Goal: Check status: Check status

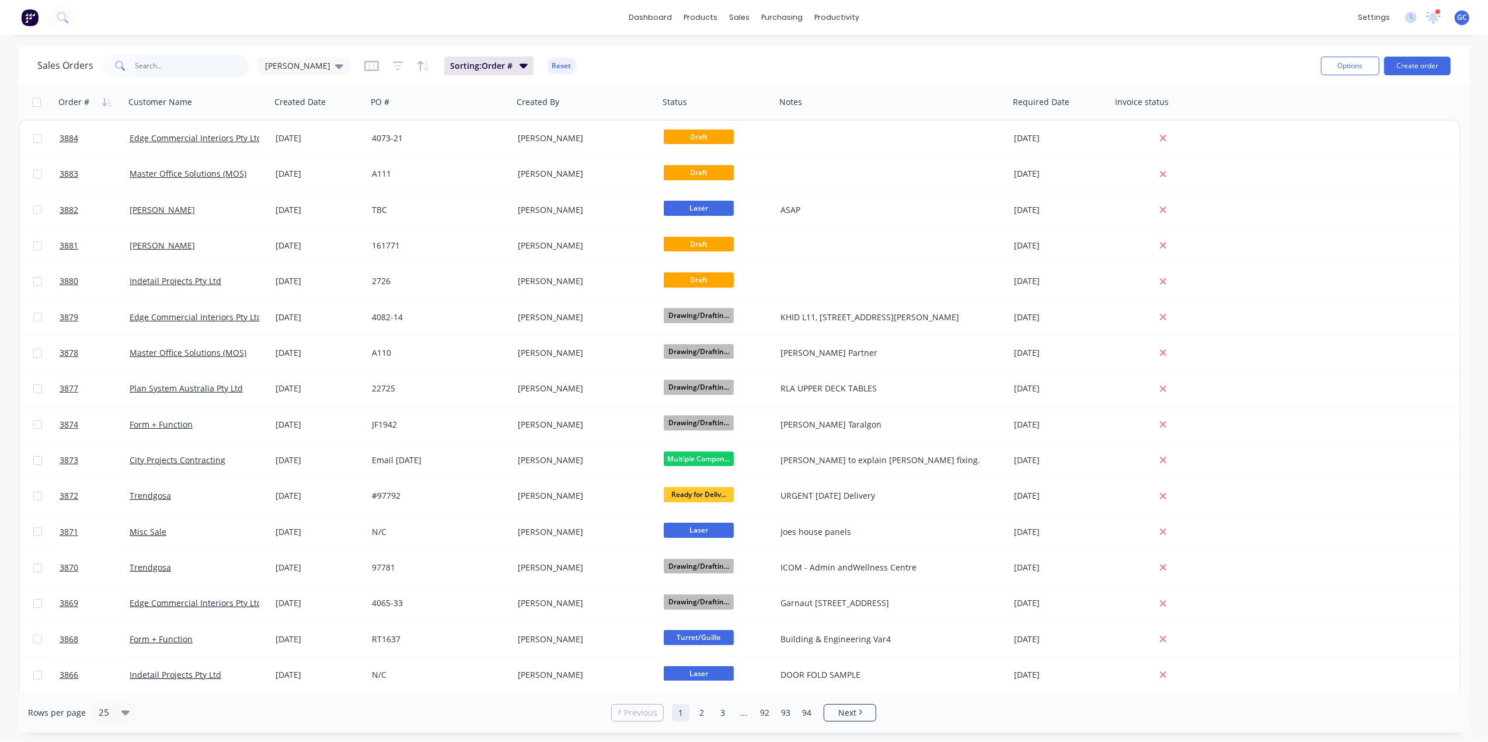
click at [145, 67] on input "text" at bounding box center [192, 65] width 114 height 23
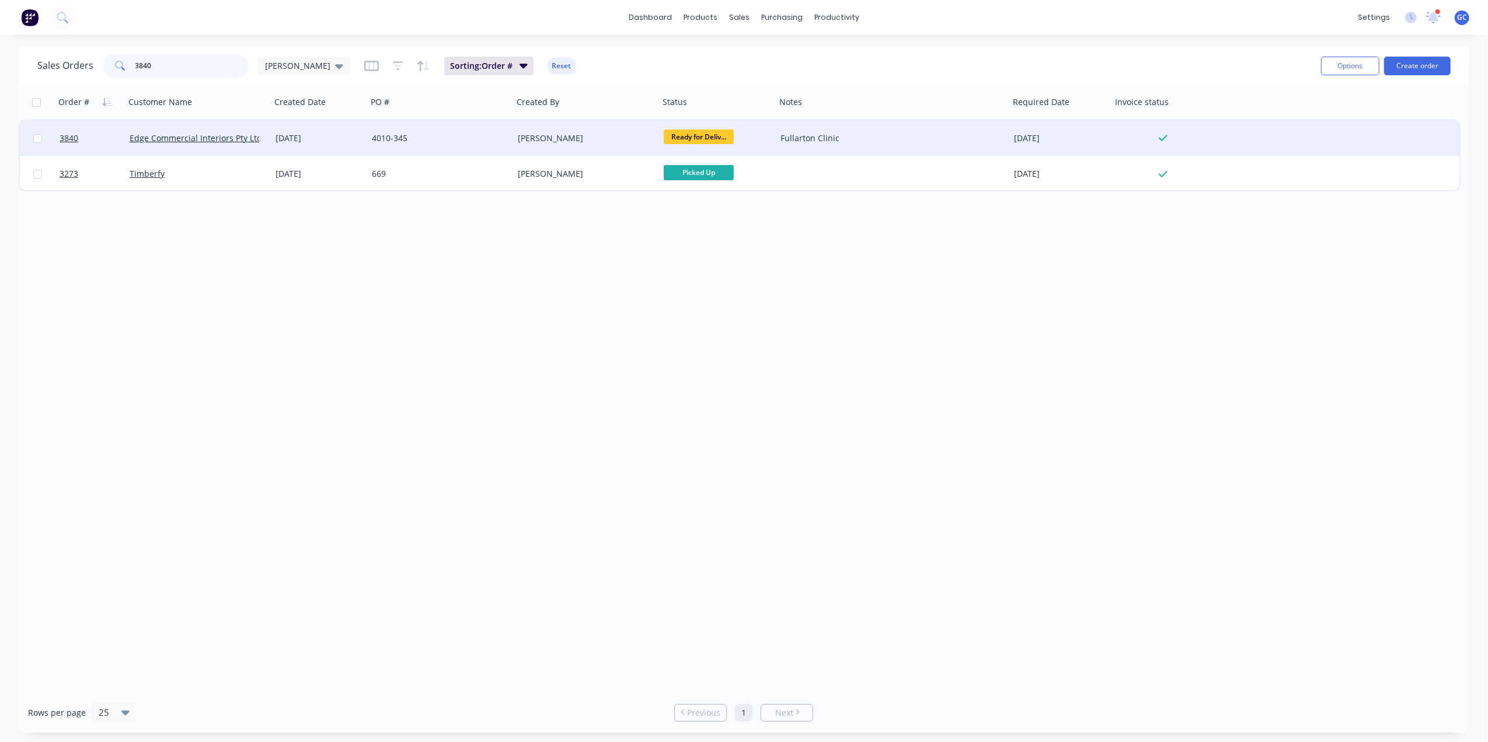
type input "3840"
click at [423, 141] on div "4010-345" at bounding box center [437, 138] width 130 height 12
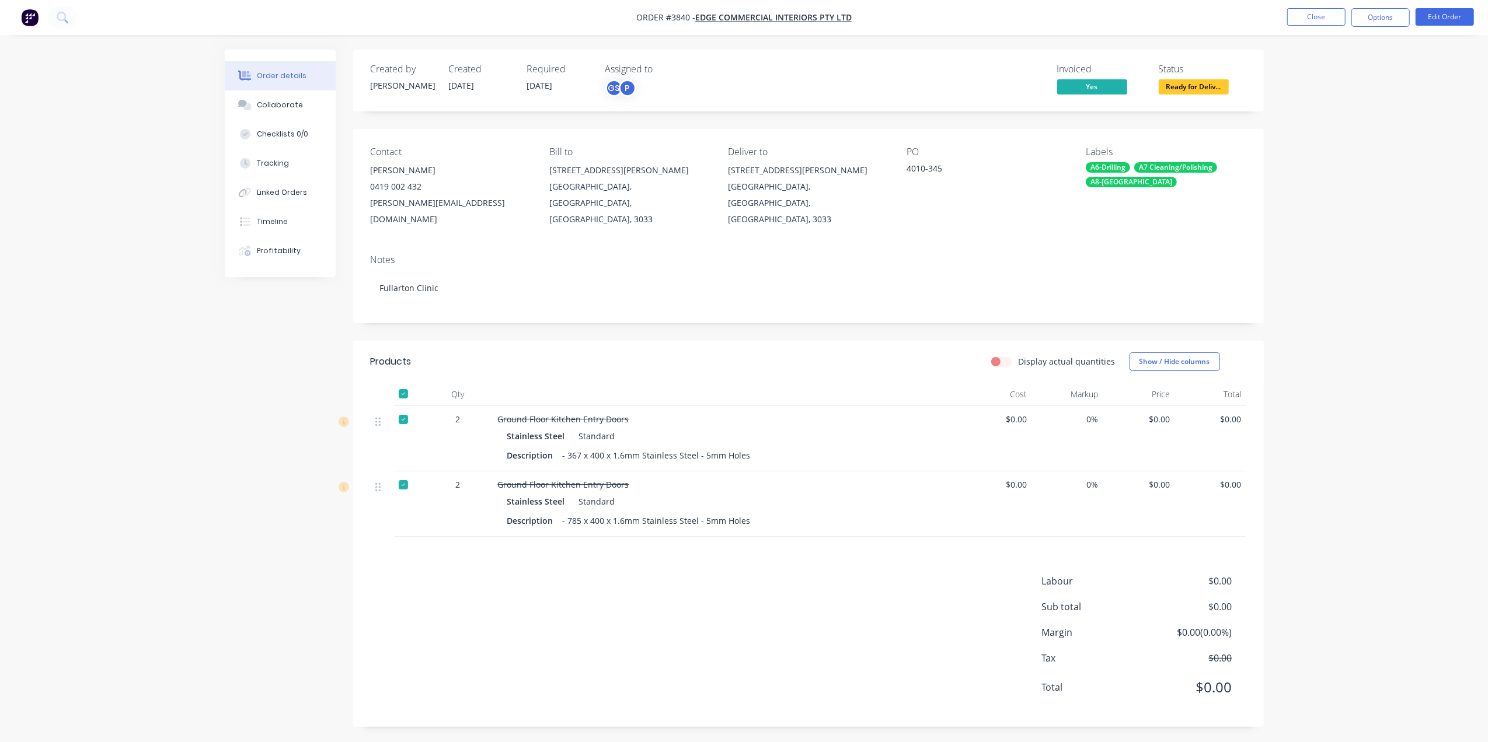
click at [1179, 88] on span "Ready for Deliv..." at bounding box center [1193, 86] width 70 height 15
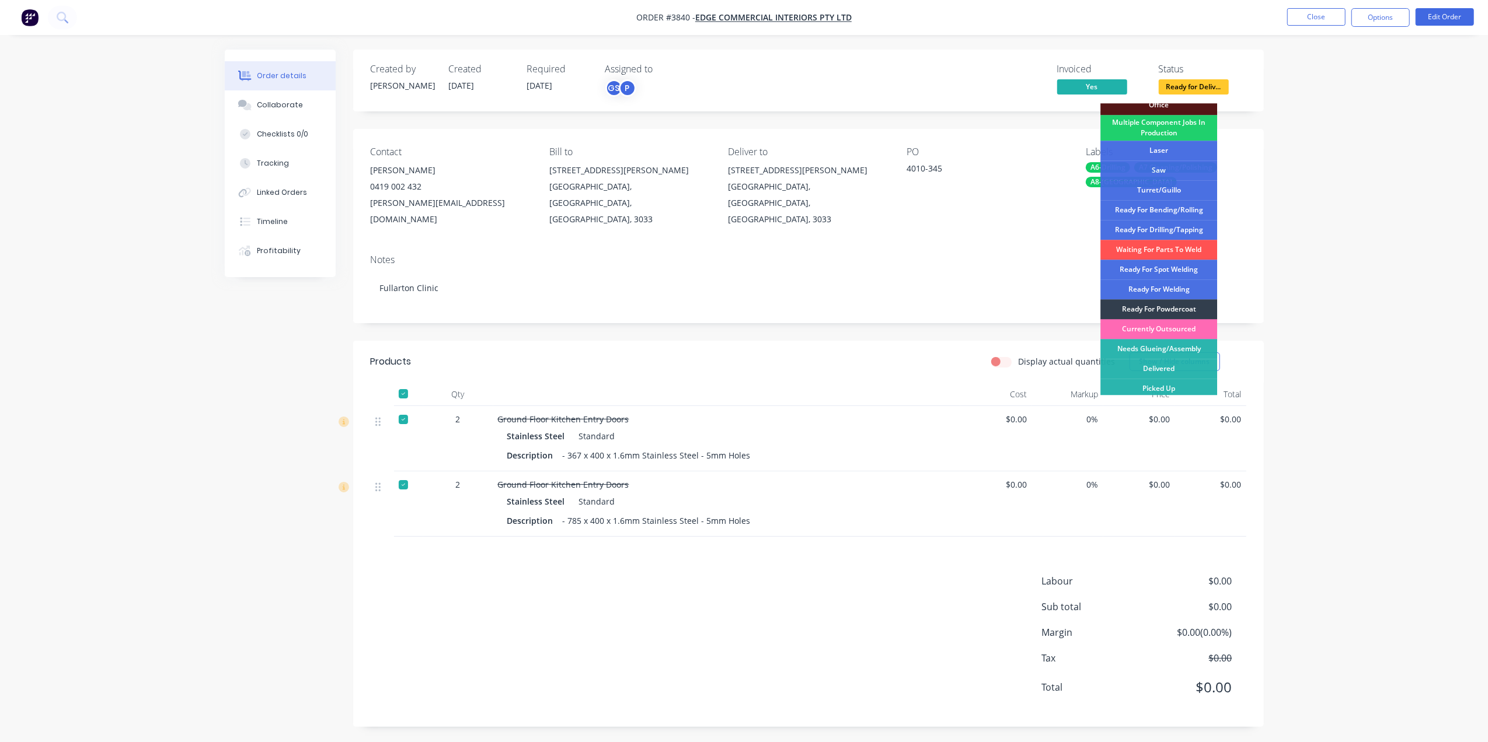
scroll to position [131, 0]
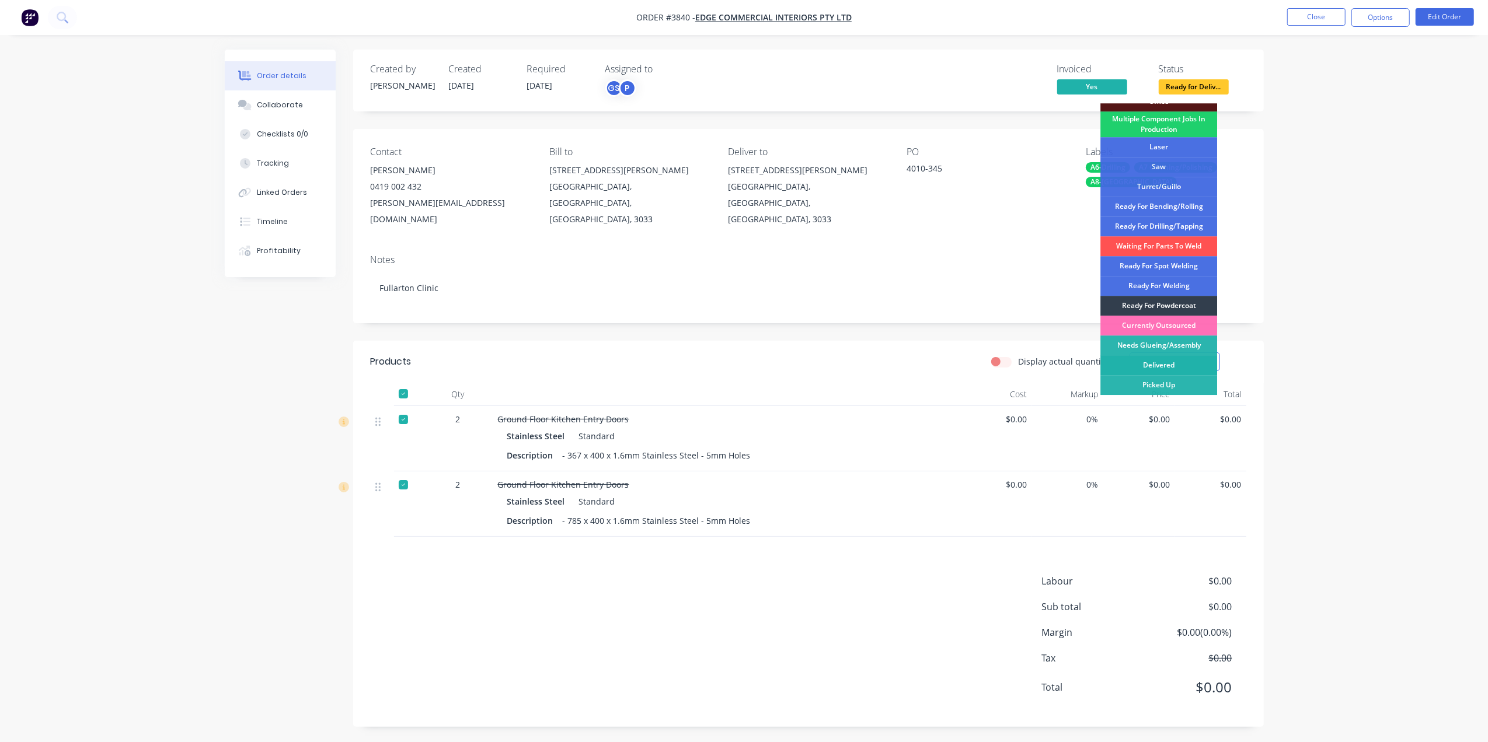
drag, startPoint x: 1156, startPoint y: 362, endPoint x: 1299, endPoint y: 138, distance: 266.1
click at [1156, 361] on div "Delivered" at bounding box center [1158, 365] width 117 height 20
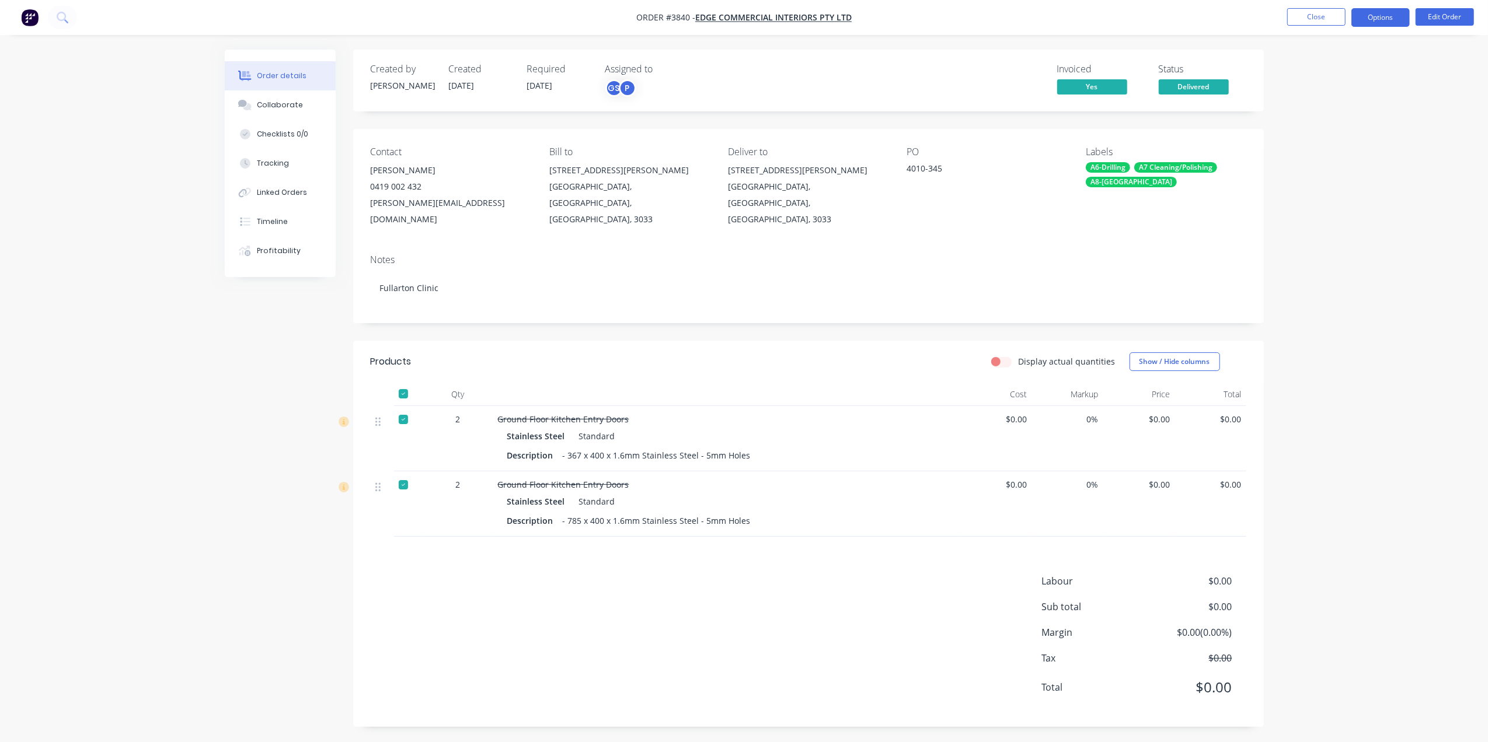
click at [1382, 17] on button "Options" at bounding box center [1380, 17] width 58 height 19
click at [1331, 168] on div "Delivery Docket" at bounding box center [1345, 164] width 107 height 17
click at [1341, 120] on div "Without pricing" at bounding box center [1345, 117] width 107 height 17
drag, startPoint x: 1158, startPoint y: 50, endPoint x: 1249, endPoint y: 22, distance: 95.3
click at [1158, 47] on div "Order details Collaborate Checklists 0/0 Tracking Linked Orders Timeline Profit…" at bounding box center [744, 372] width 1488 height 745
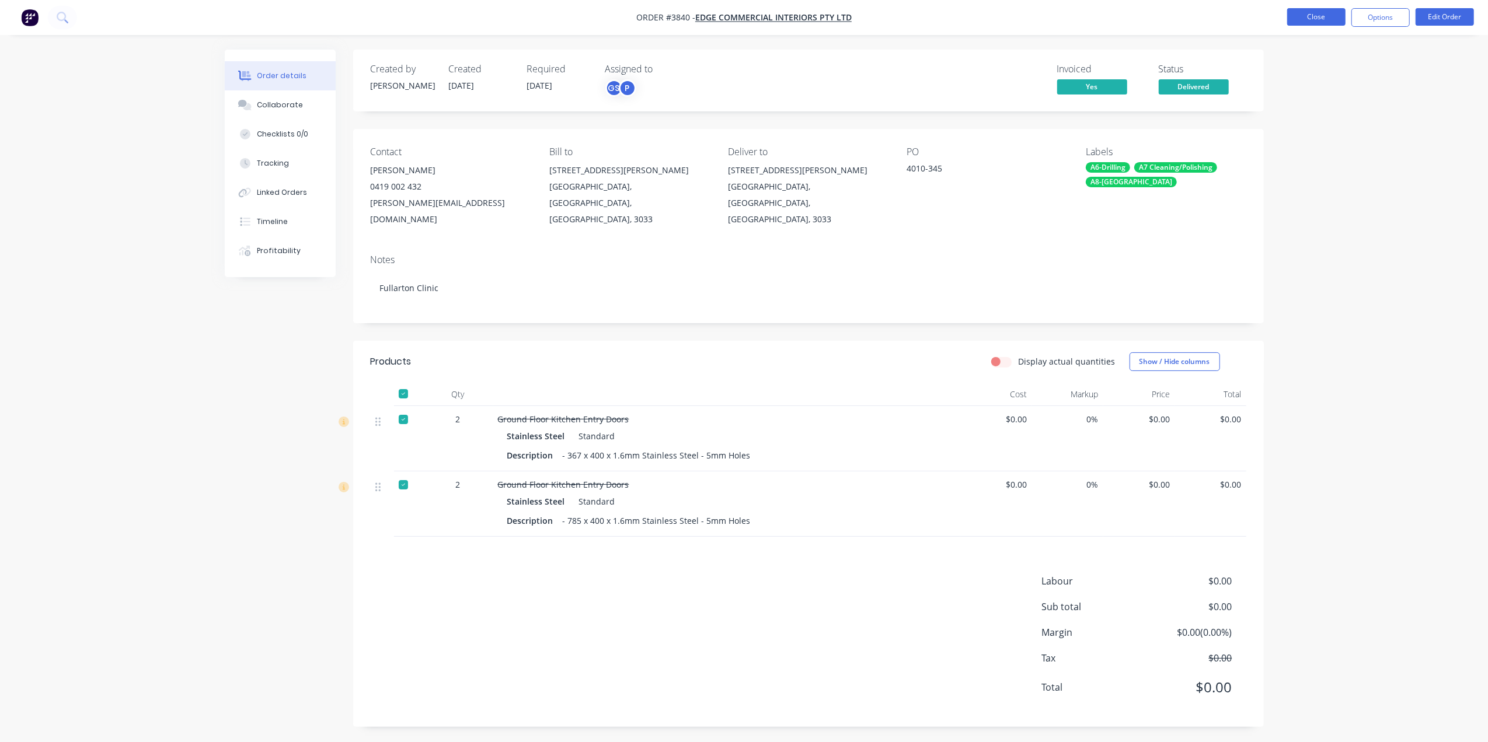
click at [1287, 17] on ul "Close Options Edit Order" at bounding box center [1380, 17] width 215 height 19
click at [1329, 15] on button "Close" at bounding box center [1316, 17] width 58 height 18
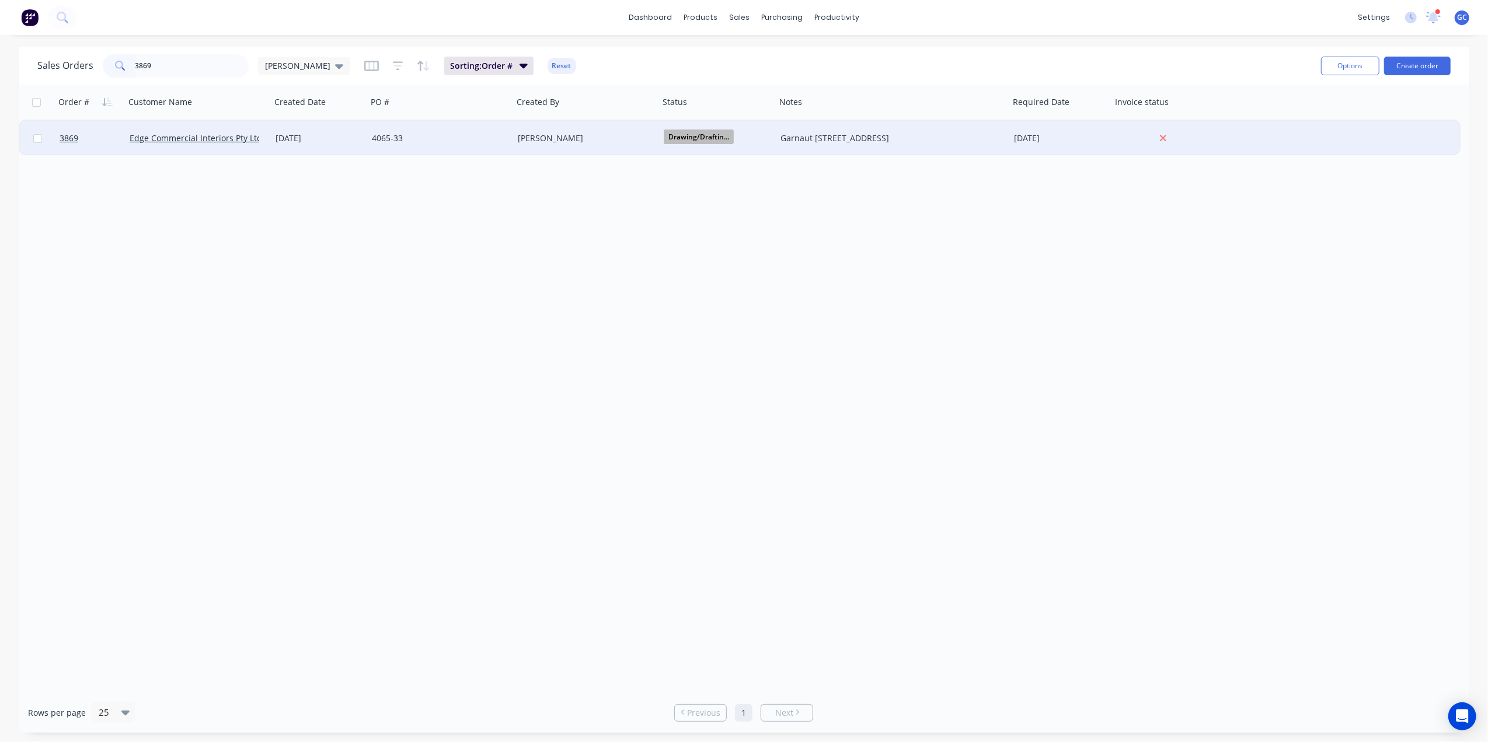
type input "3869"
click at [460, 145] on div "4065-33" at bounding box center [440, 138] width 146 height 35
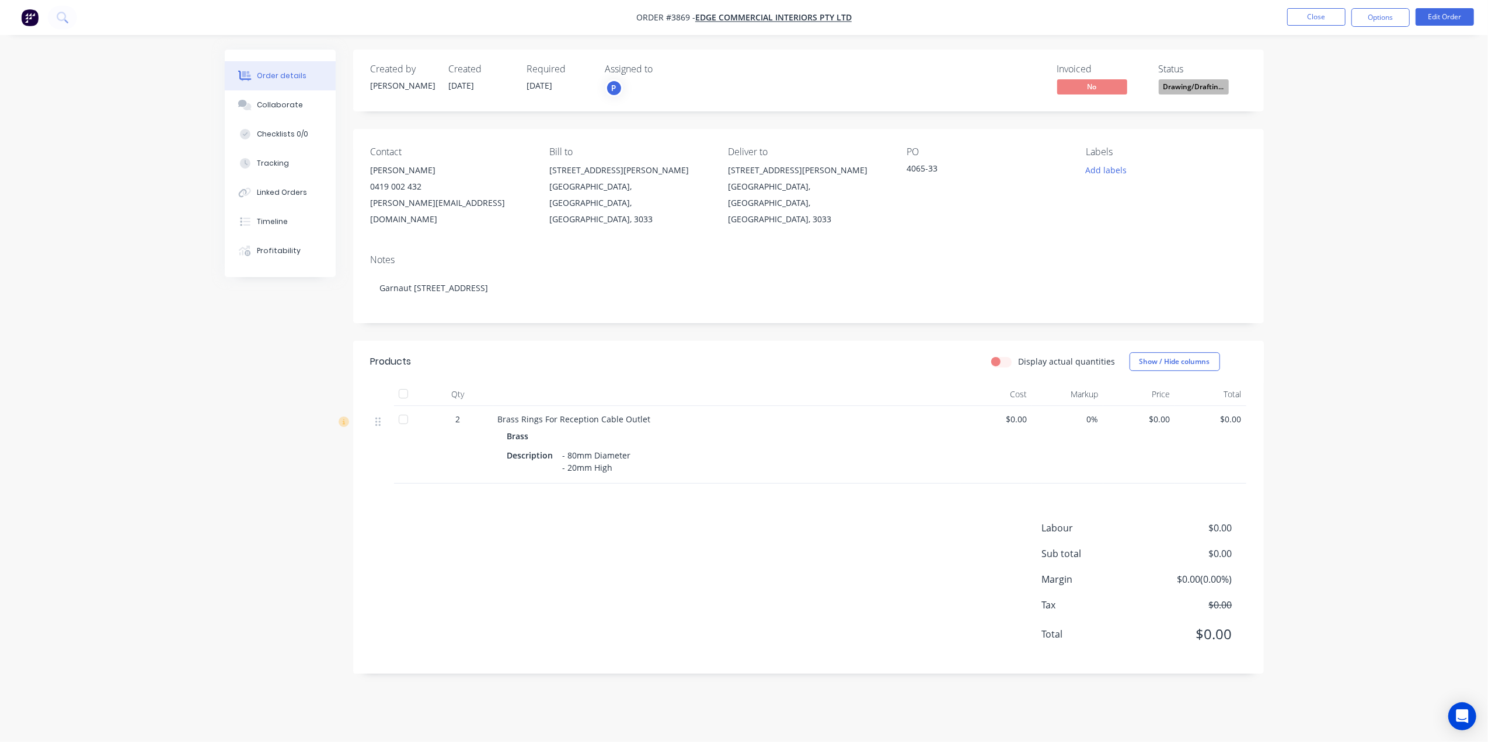
click at [1187, 82] on span "Drawing/Draftin..." at bounding box center [1193, 86] width 70 height 15
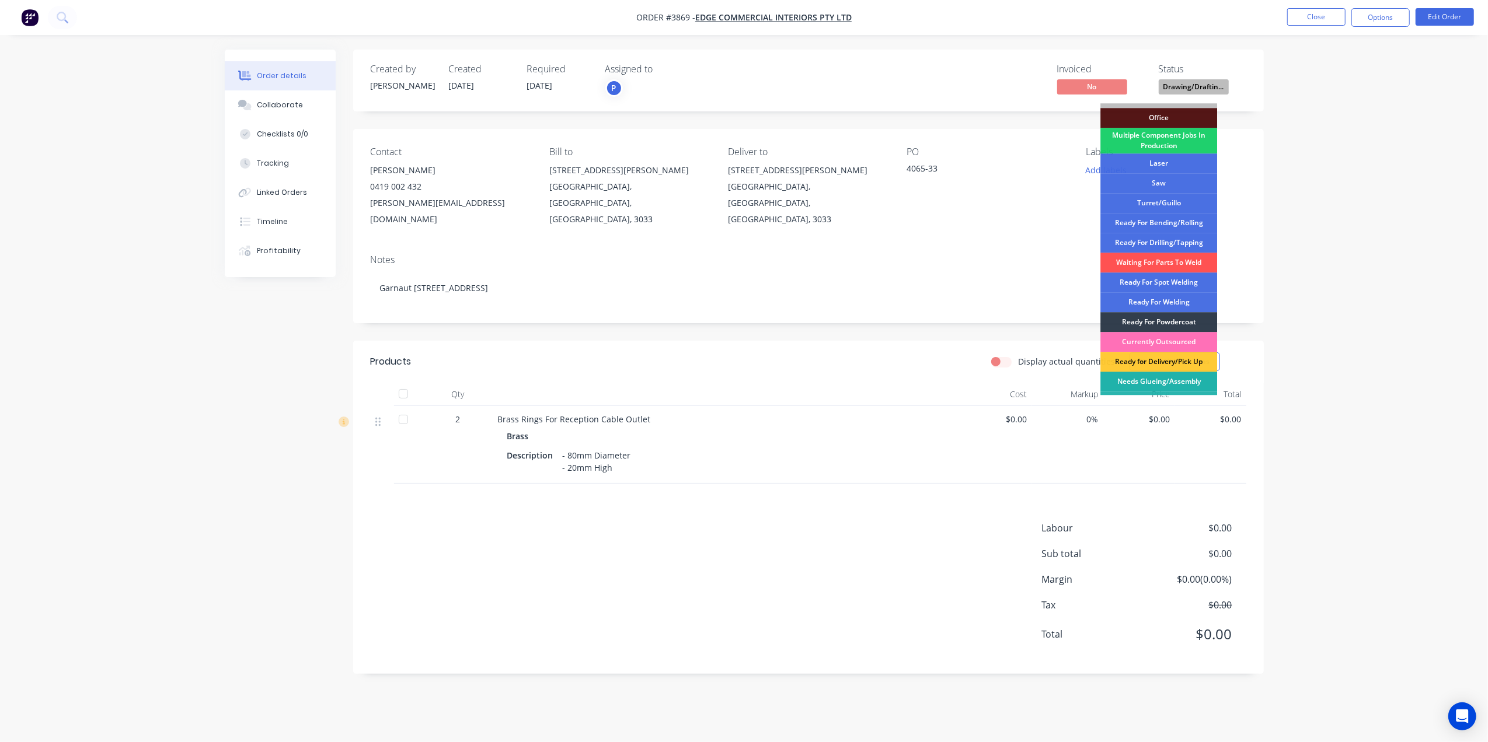
scroll to position [131, 0]
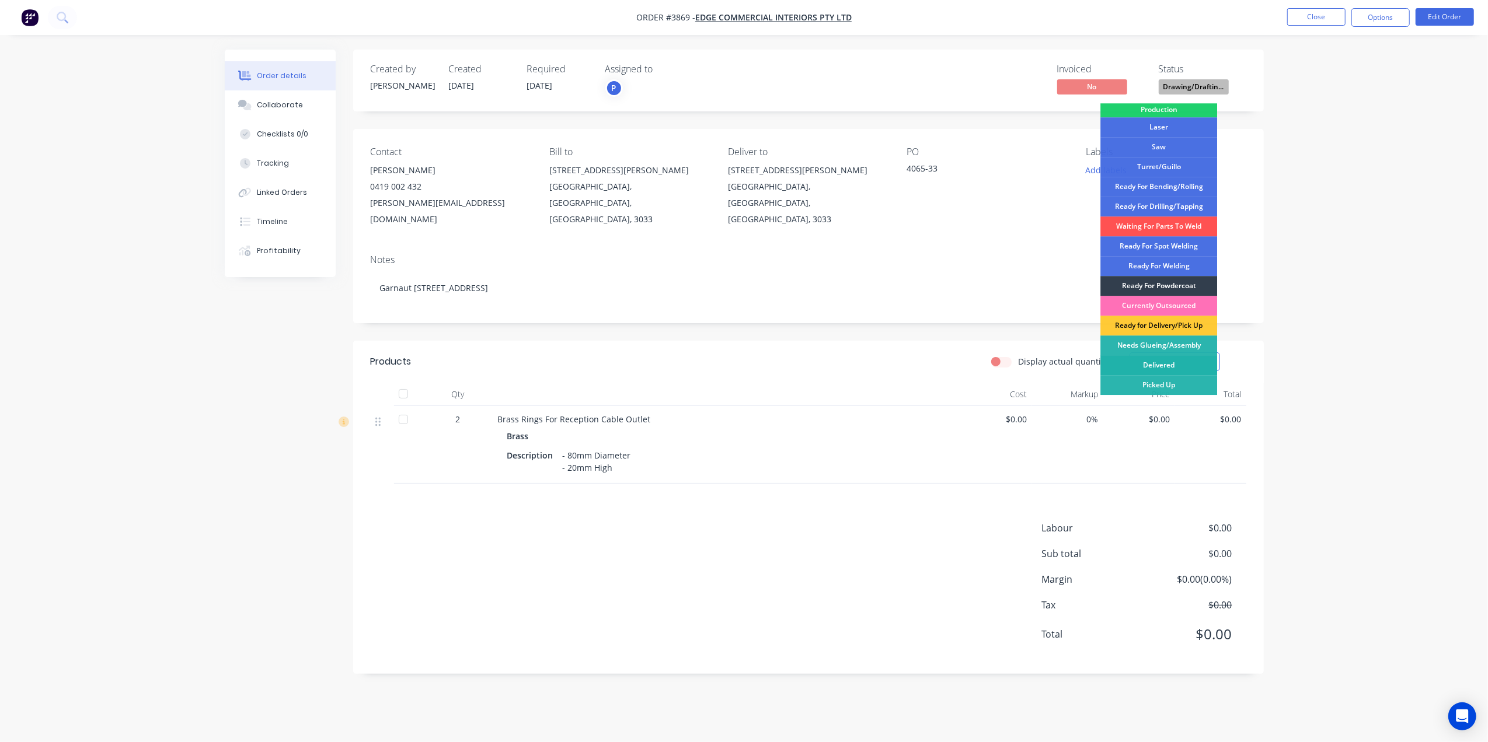
click at [1172, 361] on div "Delivered" at bounding box center [1158, 365] width 117 height 20
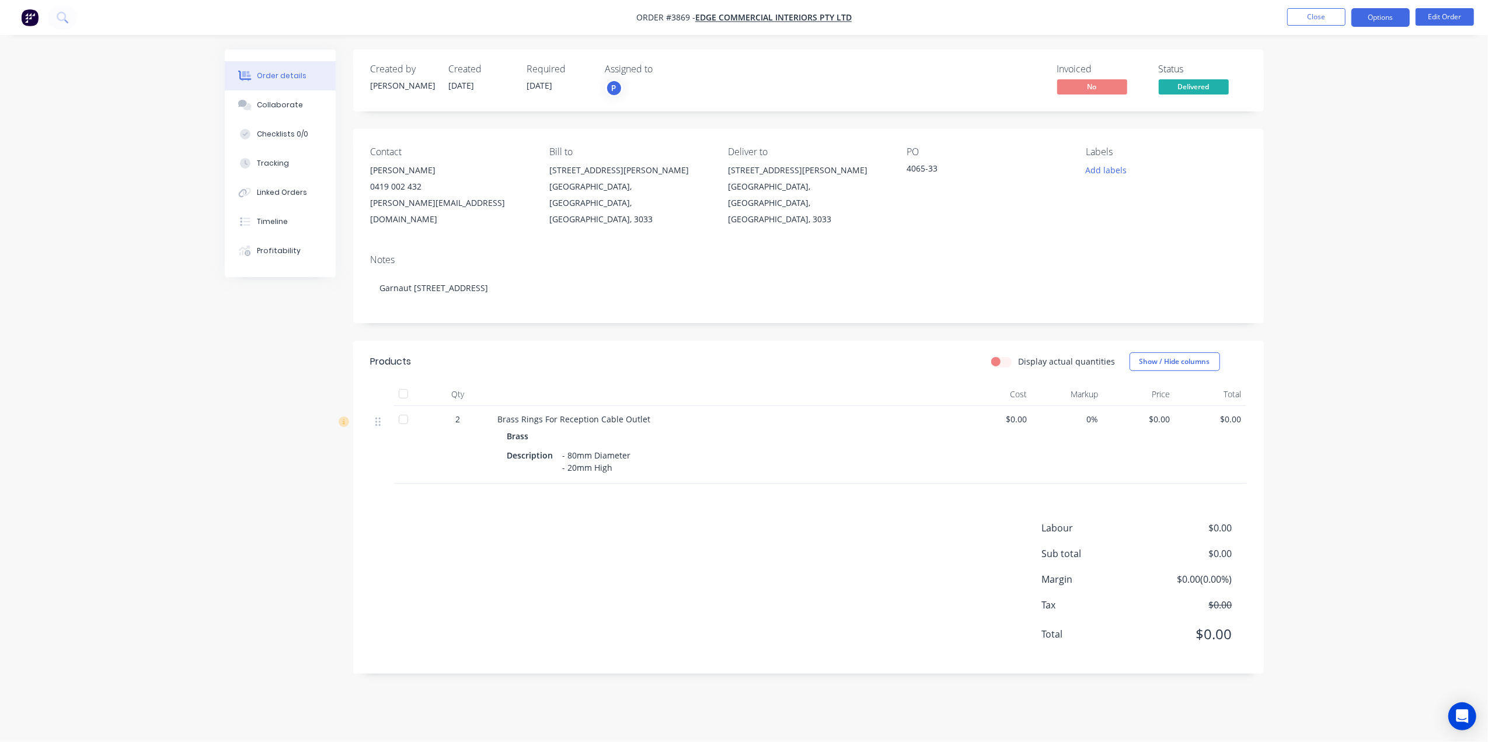
click at [1387, 21] on button "Options" at bounding box center [1380, 17] width 58 height 19
click at [1343, 166] on div "Delivery Docket" at bounding box center [1345, 164] width 107 height 17
click at [1306, 114] on div "Without pricing" at bounding box center [1345, 117] width 107 height 17
click at [1254, 26] on nav "Order #3869 - Edge Commercial Interiors Pty Ltd Close Options Edit Order" at bounding box center [744, 17] width 1488 height 35
click at [1341, 25] on button "Close" at bounding box center [1316, 17] width 58 height 18
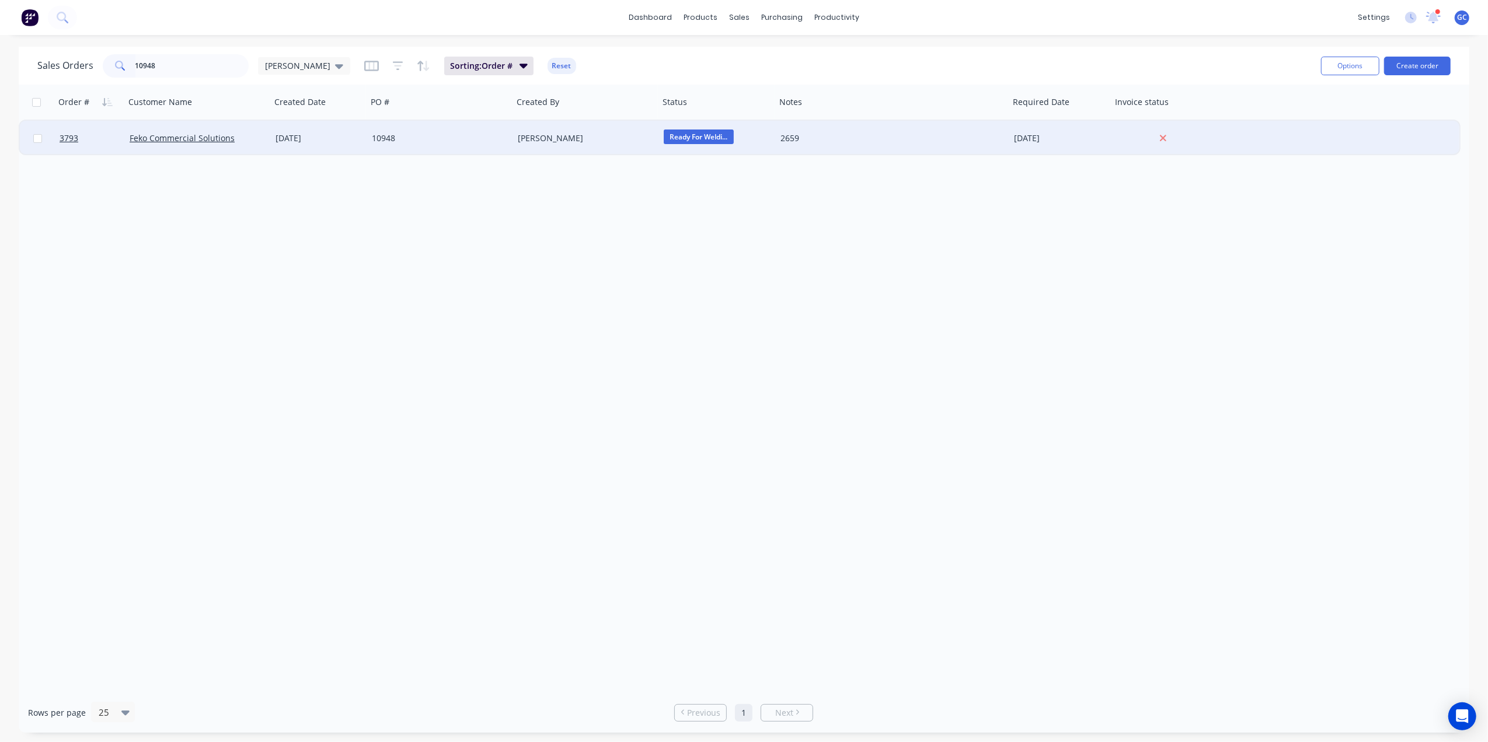
type input "10948"
click at [411, 139] on div "10948" at bounding box center [437, 138] width 130 height 12
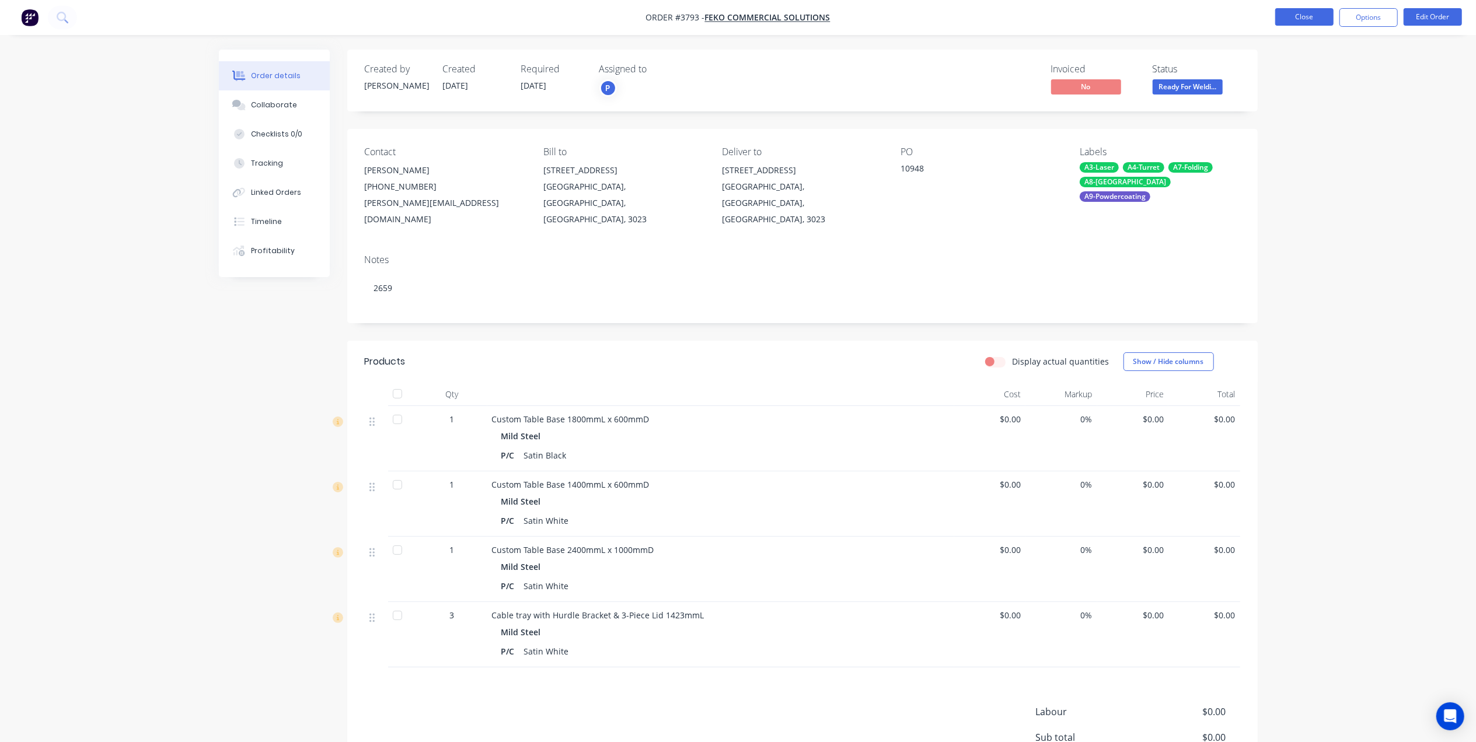
click at [1296, 22] on button "Close" at bounding box center [1304, 17] width 58 height 18
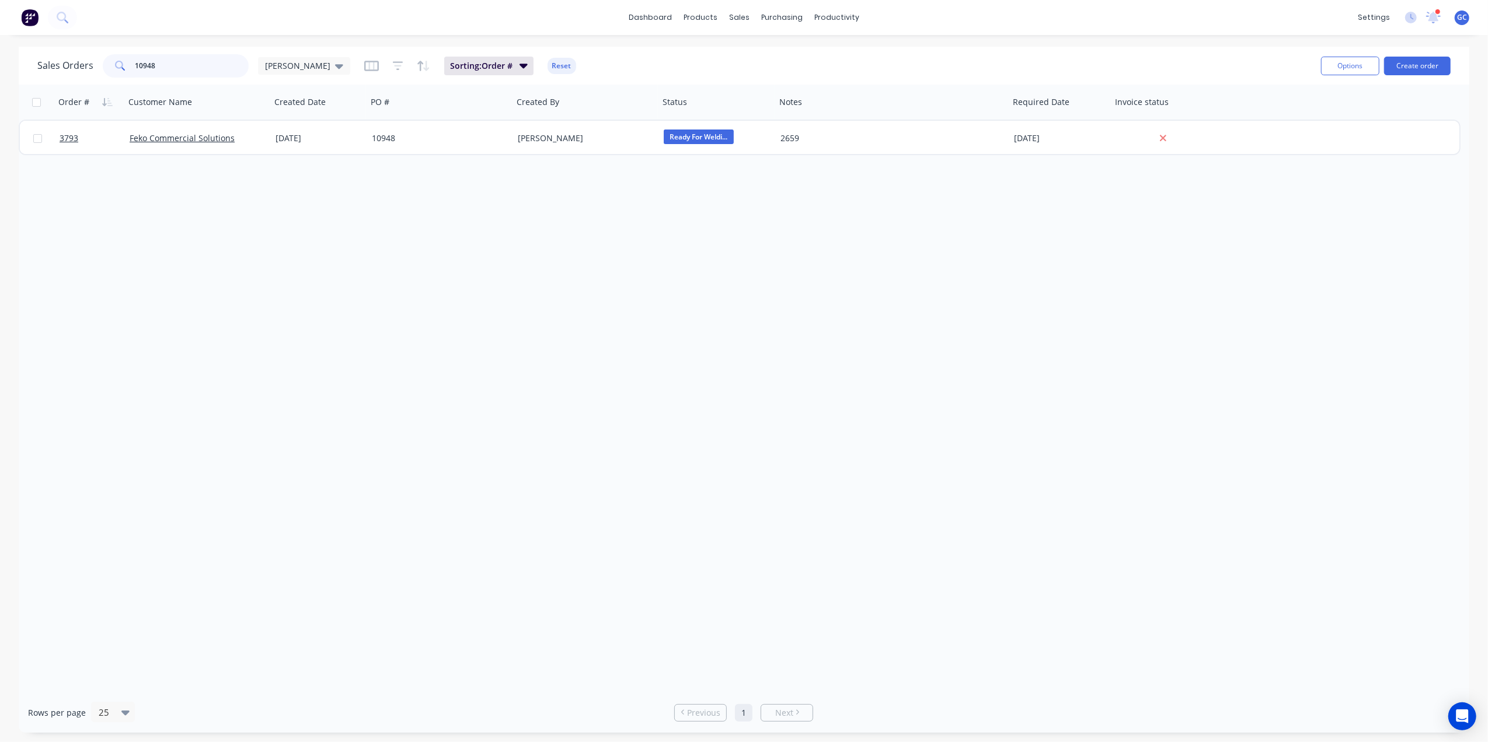
click at [203, 57] on input "10948" at bounding box center [192, 65] width 114 height 23
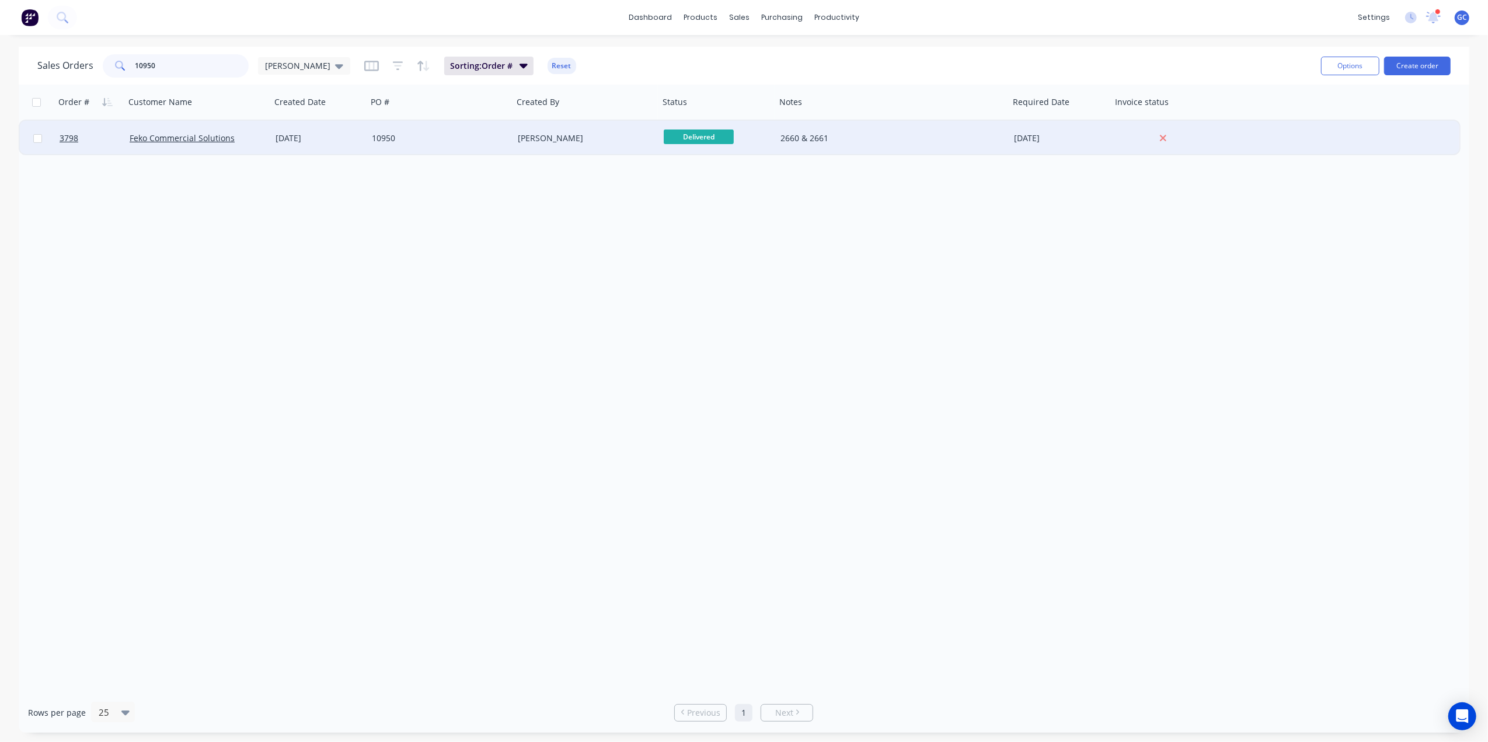
type input "10950"
click at [477, 136] on div "10950" at bounding box center [437, 138] width 130 height 12
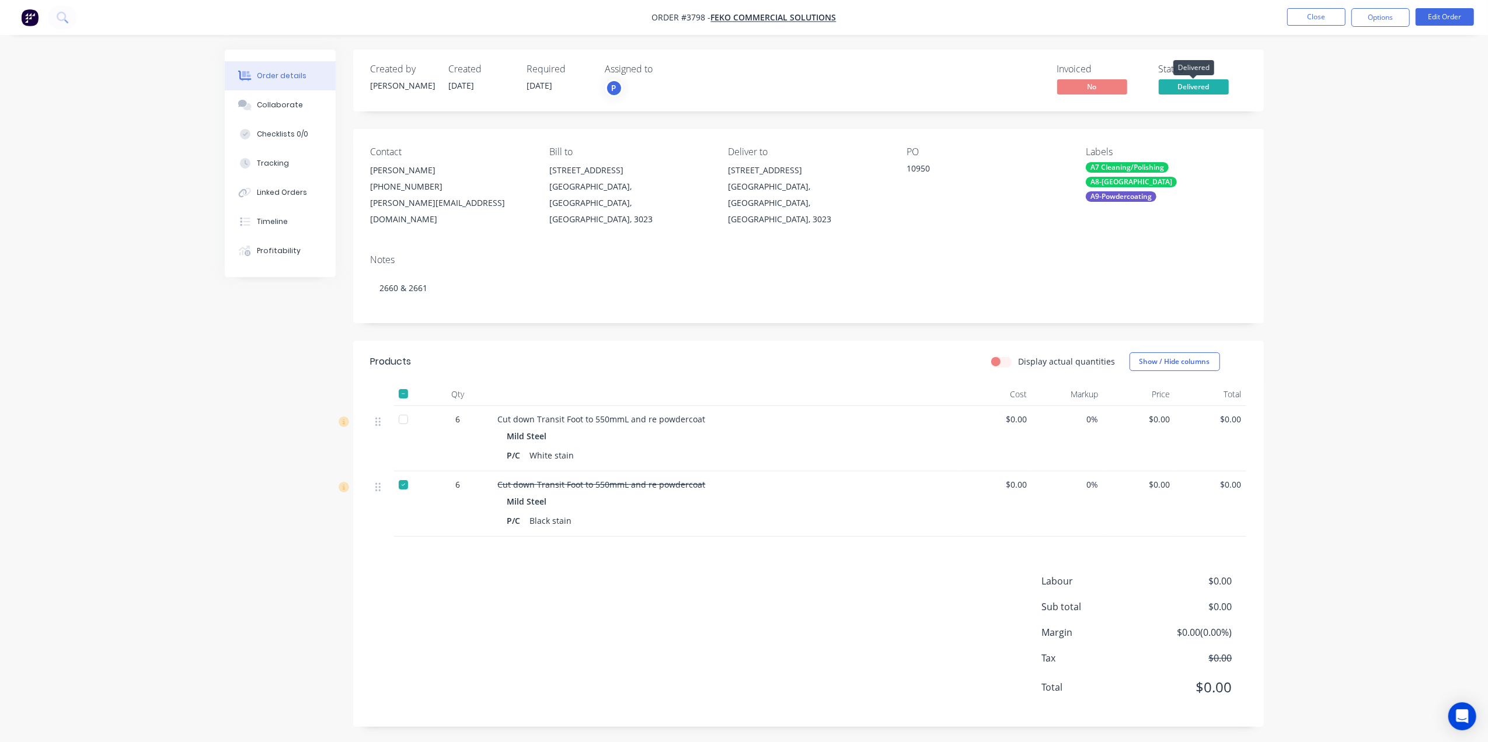
click at [1185, 87] on span "Delivered" at bounding box center [1193, 86] width 70 height 15
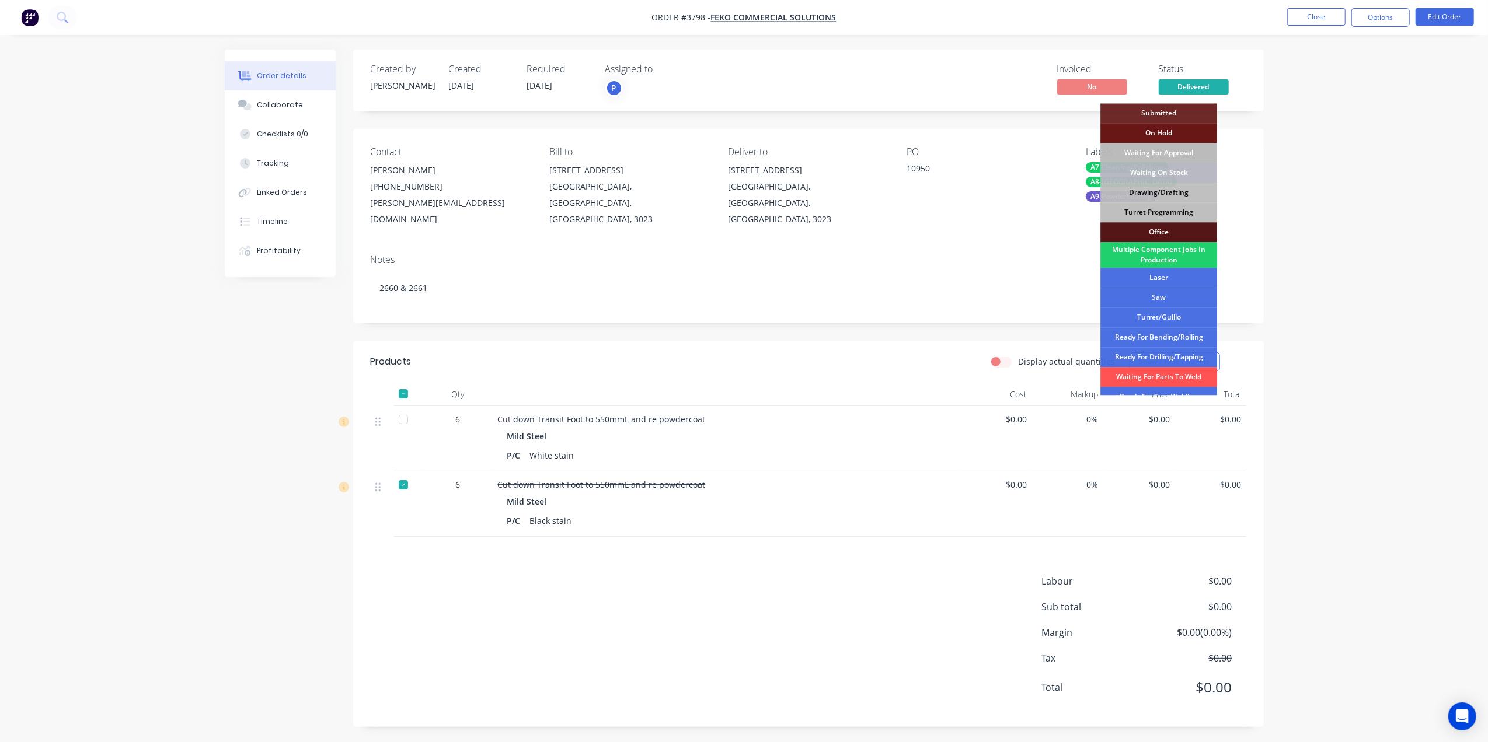
scroll to position [131, 0]
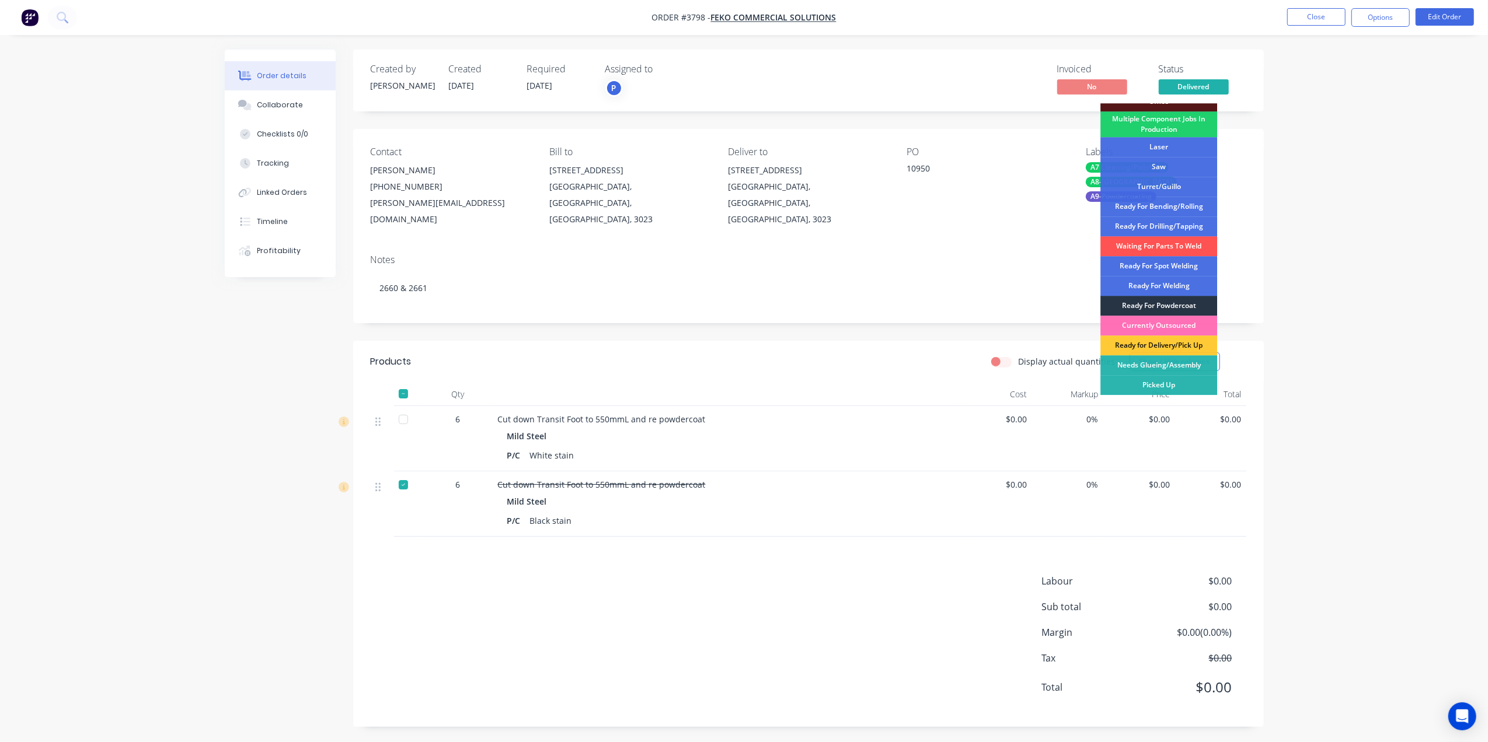
click at [1184, 302] on div "Ready For Powdercoat" at bounding box center [1158, 306] width 117 height 20
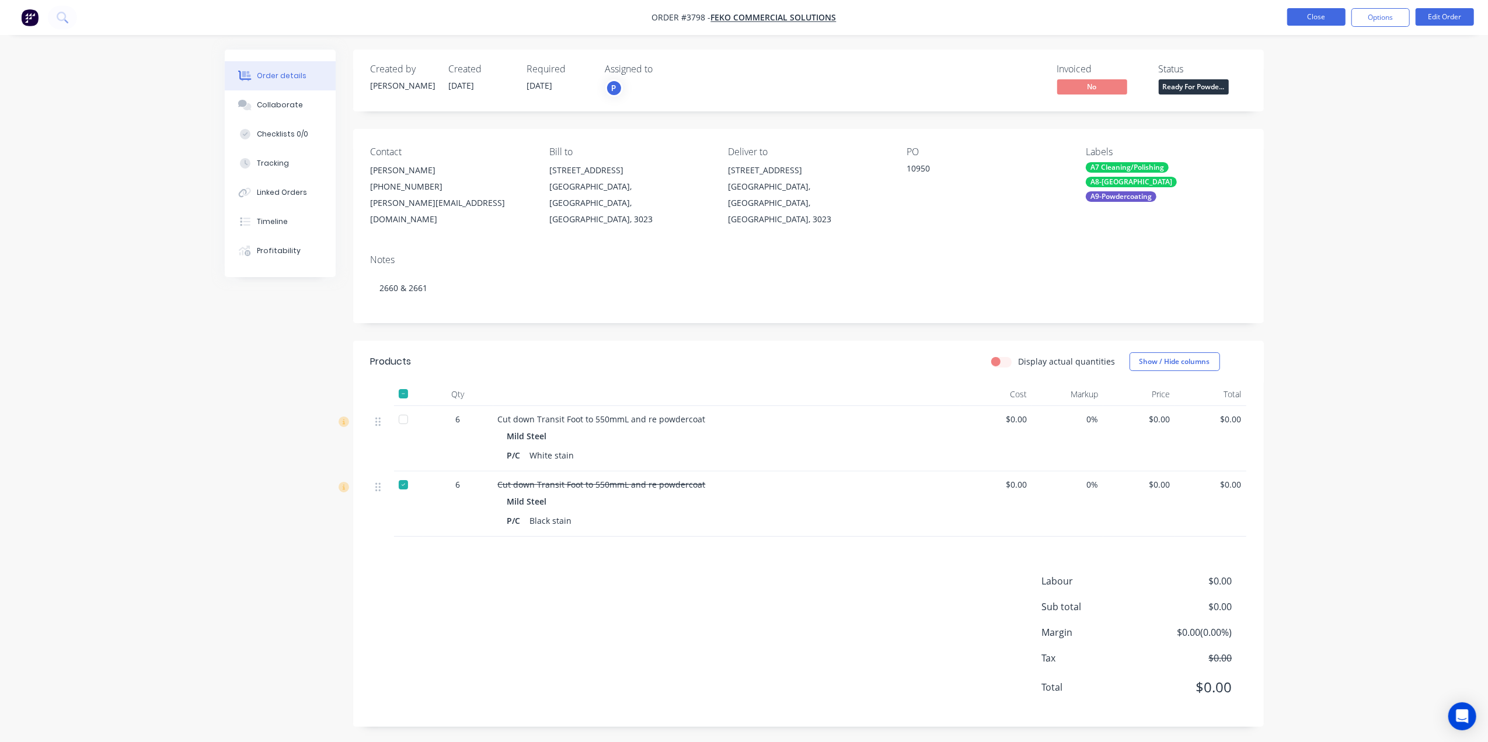
click at [1305, 19] on button "Close" at bounding box center [1316, 17] width 58 height 18
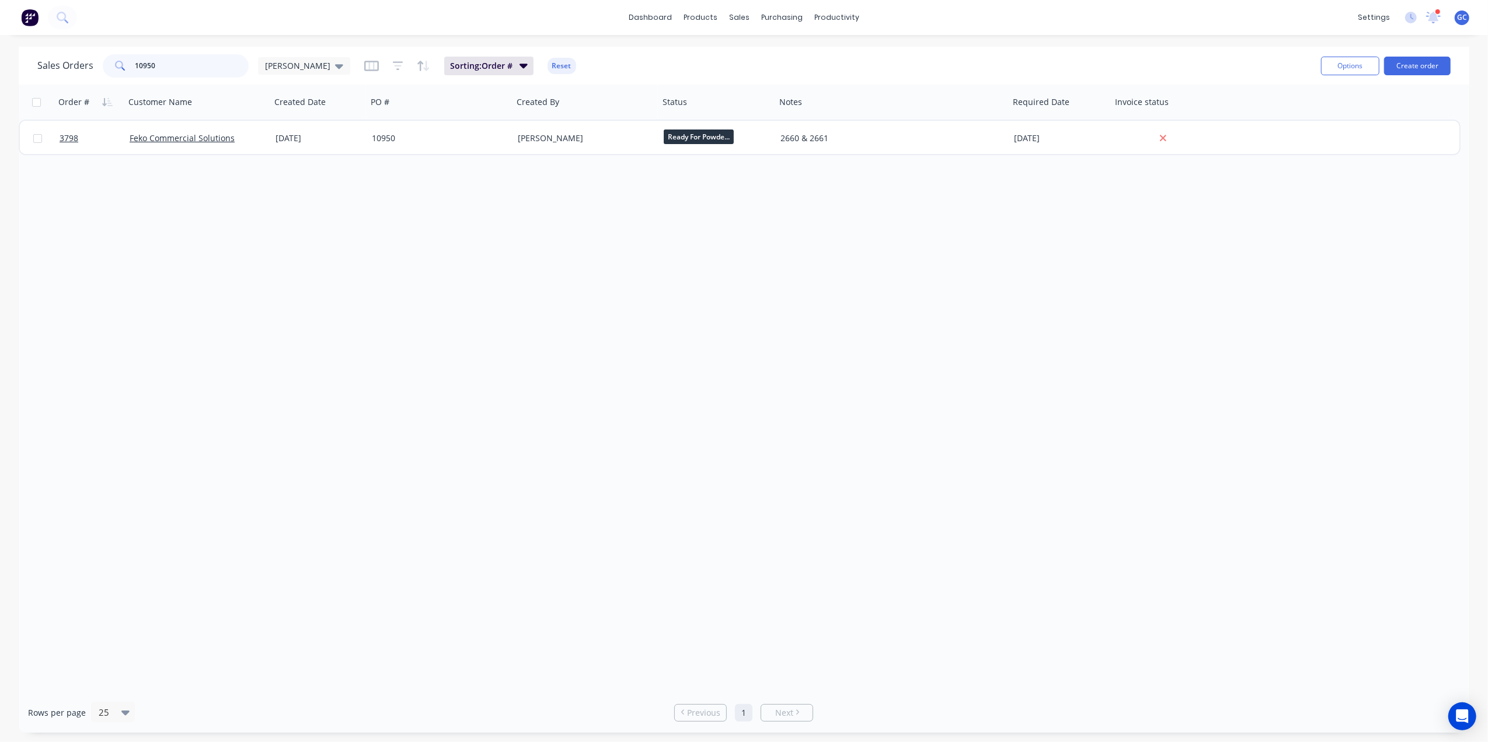
drag, startPoint x: 190, startPoint y: 74, endPoint x: 92, endPoint y: 68, distance: 98.8
click at [92, 68] on div "Sales Orders 10950 Gino" at bounding box center [193, 65] width 313 height 23
click at [190, 69] on input "10950" at bounding box center [192, 65] width 114 height 23
type input "10948"
drag, startPoint x: 190, startPoint y: 53, endPoint x: 176, endPoint y: 64, distance: 17.9
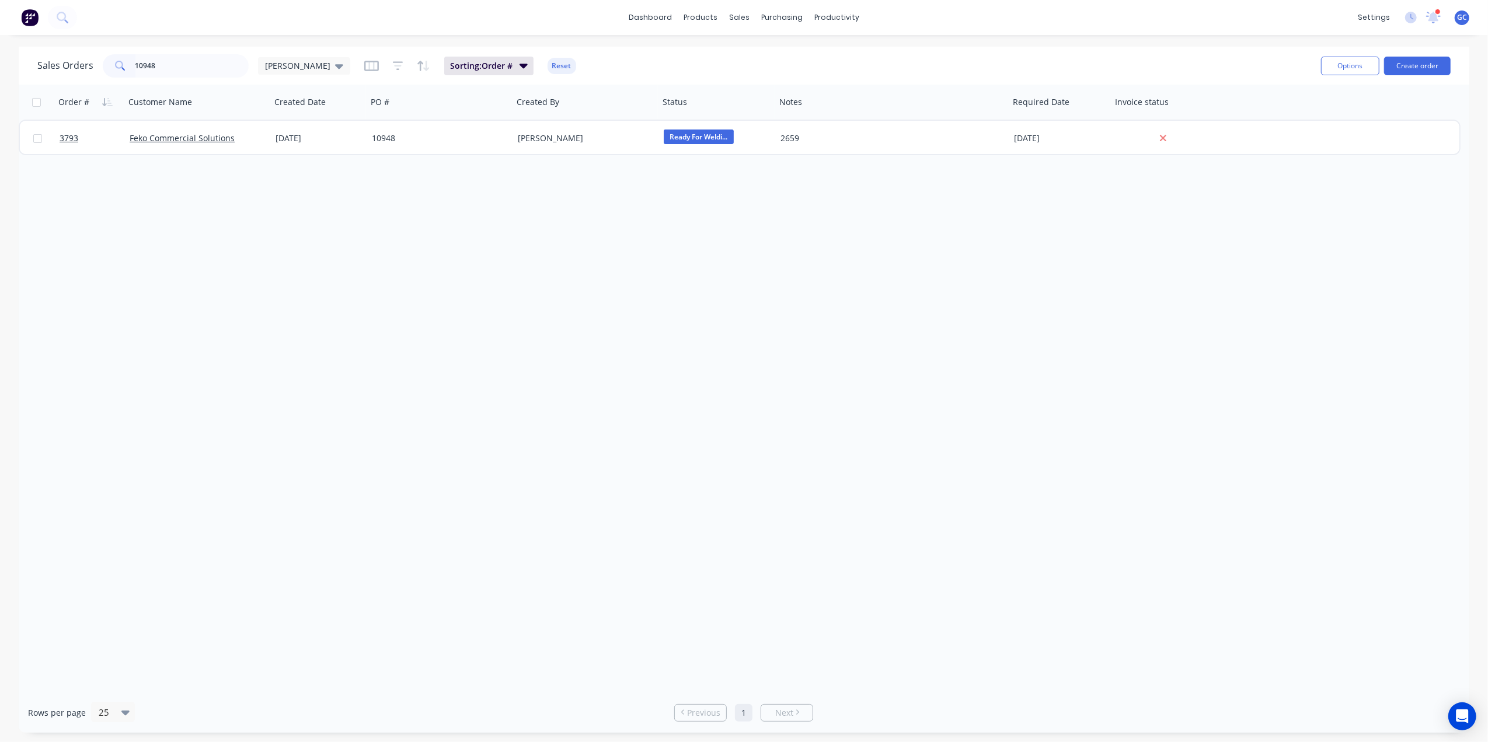
click at [185, 57] on div "Sales Orders 10948 Gino Sorting: Order # Reset" at bounding box center [674, 65] width 1274 height 29
drag, startPoint x: 176, startPoint y: 64, endPoint x: 55, endPoint y: 66, distance: 121.4
click at [55, 66] on div "Sales Orders 10948 Gino" at bounding box center [193, 65] width 313 height 23
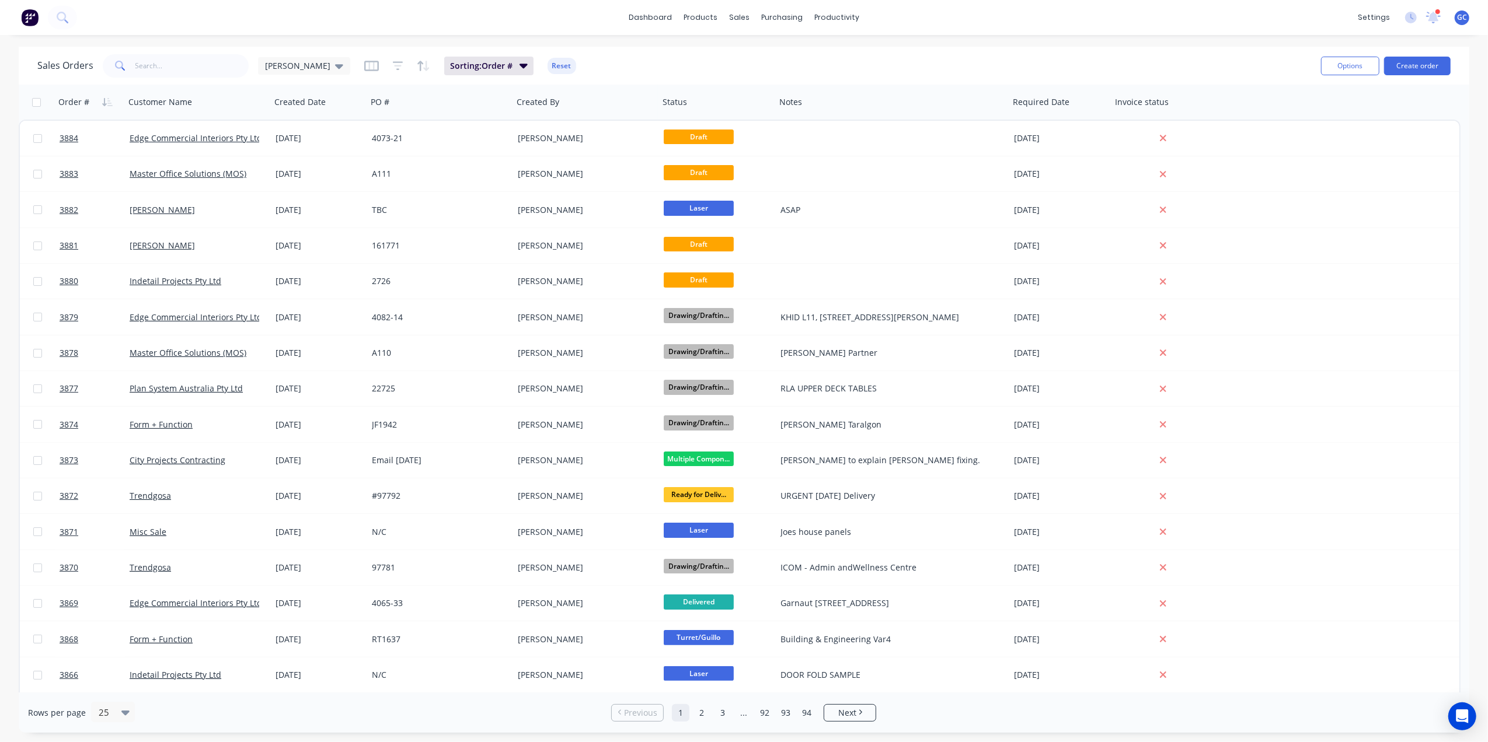
click at [176, 81] on div "Sales Orders Gino Sorting: Order # Reset Options Create order" at bounding box center [744, 66] width 1450 height 38
click at [169, 59] on input "text" at bounding box center [192, 65] width 114 height 23
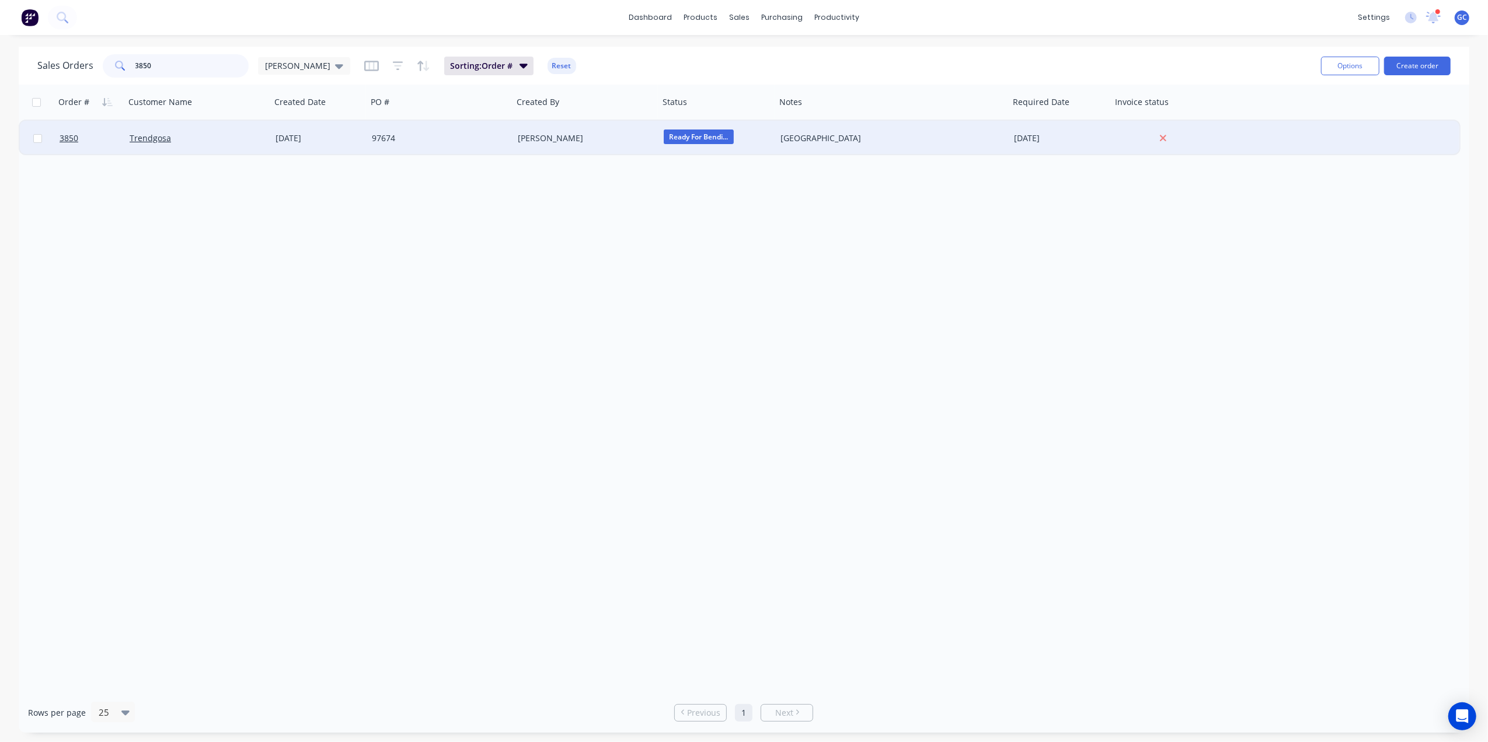
type input "3850"
click at [212, 138] on div "Trendgosa" at bounding box center [195, 138] width 130 height 12
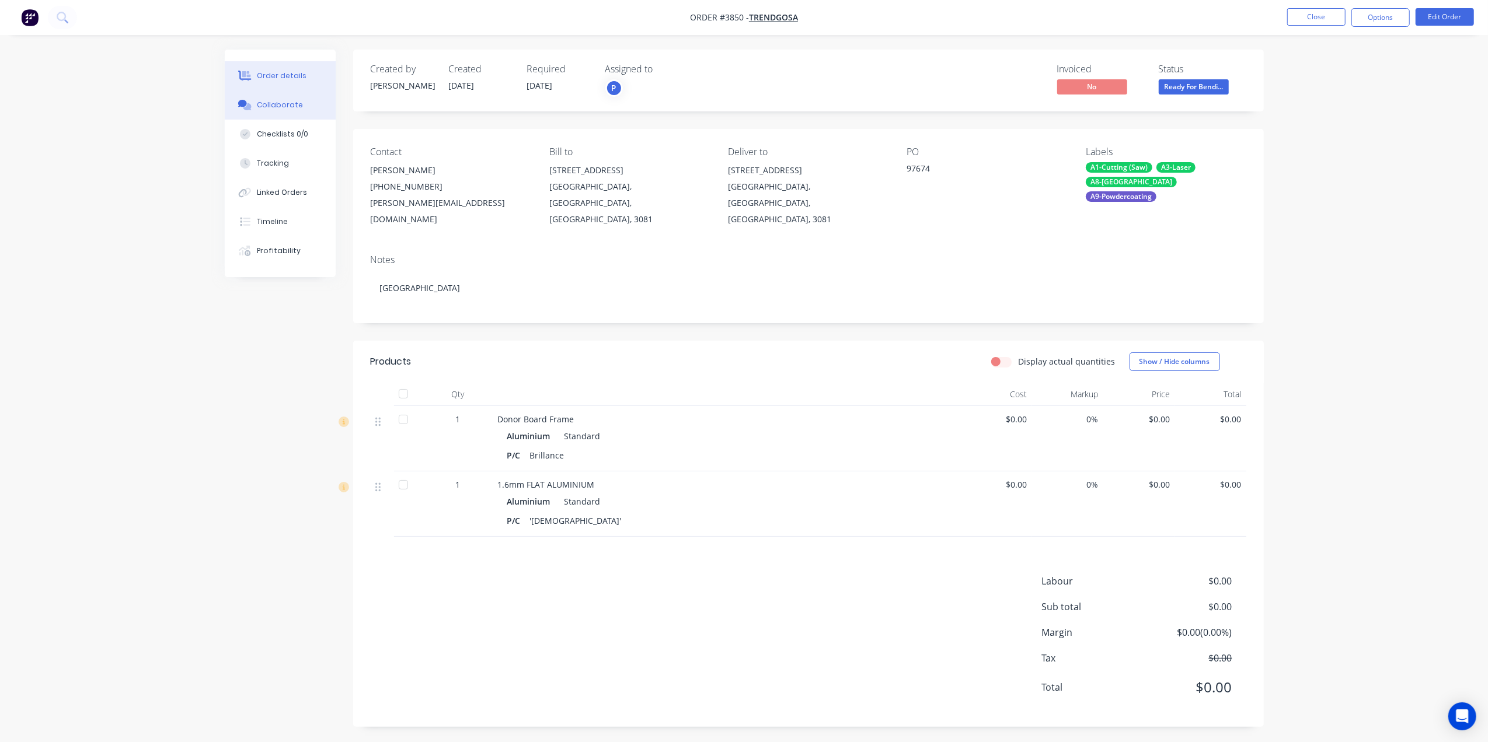
click at [270, 95] on button "Collaborate" at bounding box center [280, 104] width 111 height 29
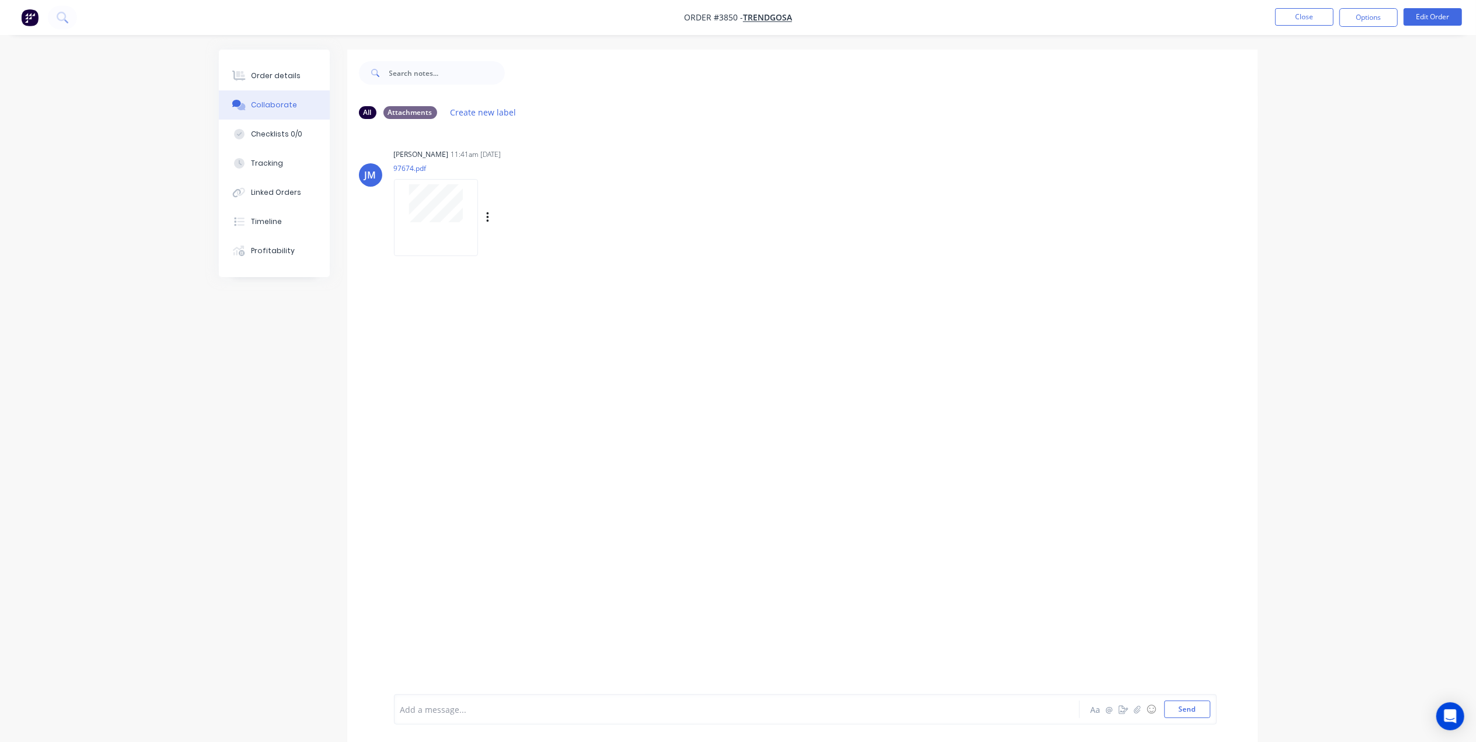
click at [458, 245] on div at bounding box center [436, 217] width 84 height 76
click at [1275, 13] on ul "Close Options Edit Order" at bounding box center [1368, 17] width 215 height 19
click at [1280, 10] on button "Close" at bounding box center [1304, 17] width 58 height 18
